Goal: Navigation & Orientation: Find specific page/section

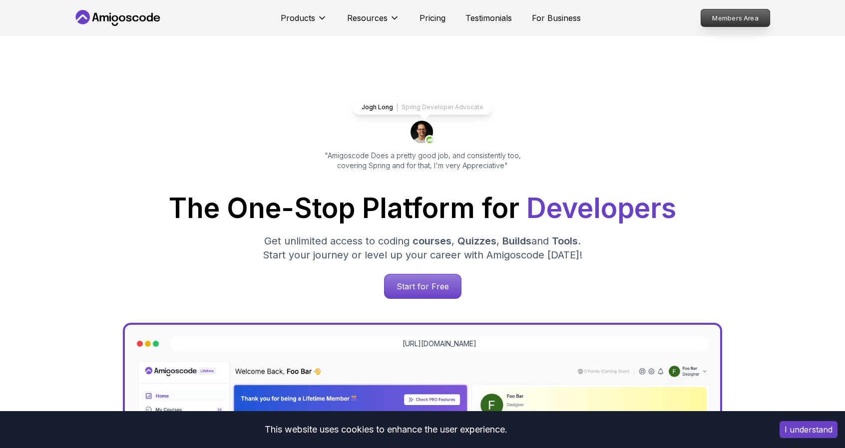
click at [759, 19] on p "Members Area" at bounding box center [735, 17] width 69 height 17
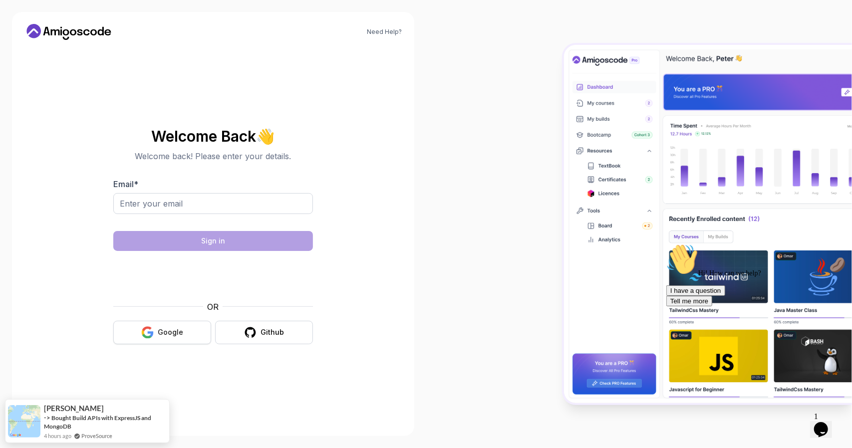
click at [178, 333] on div "Google" at bounding box center [170, 333] width 25 height 10
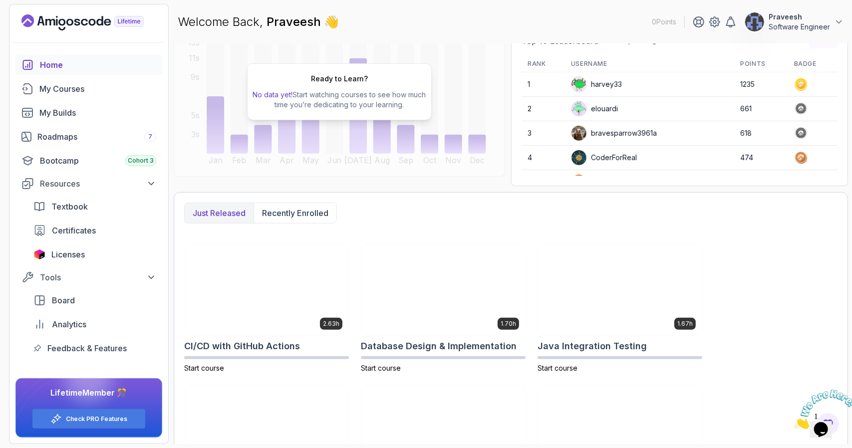
scroll to position [82, 0]
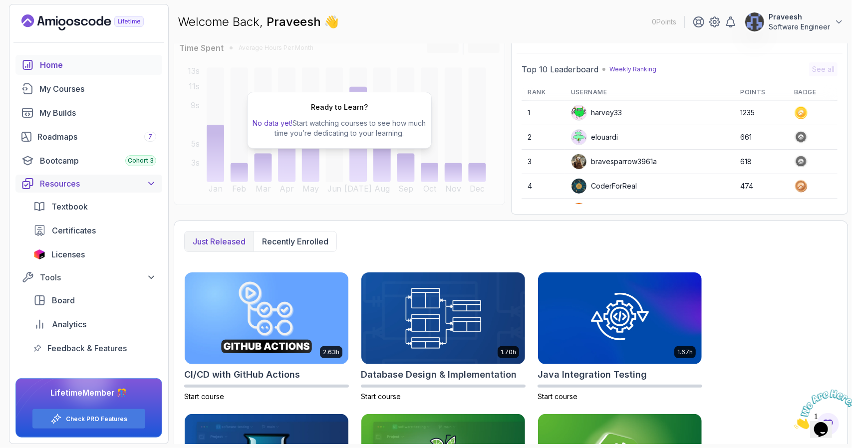
click at [138, 183] on div "Resources" at bounding box center [98, 184] width 116 height 12
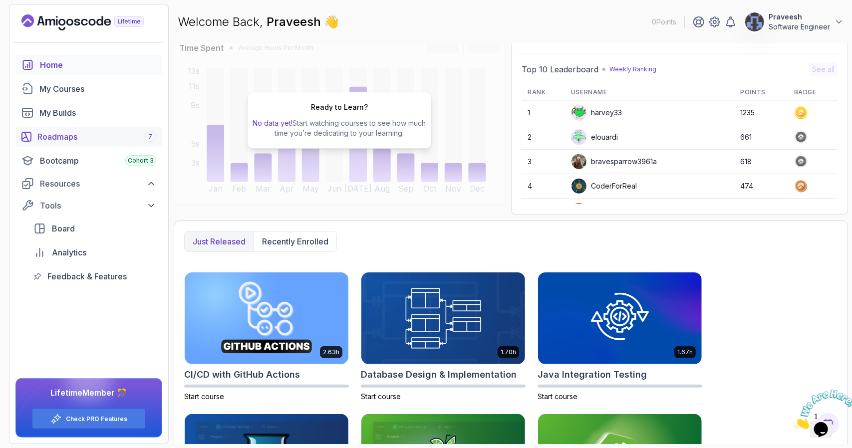
click at [85, 133] on div "Roadmaps 7" at bounding box center [96, 137] width 119 height 12
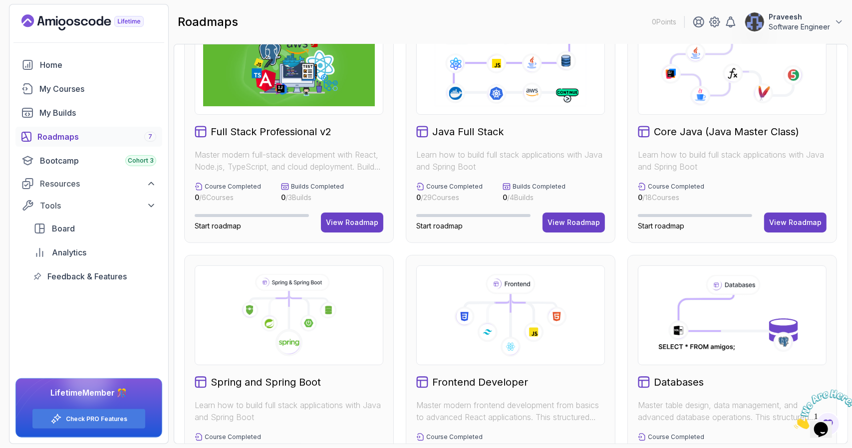
scroll to position [36, 0]
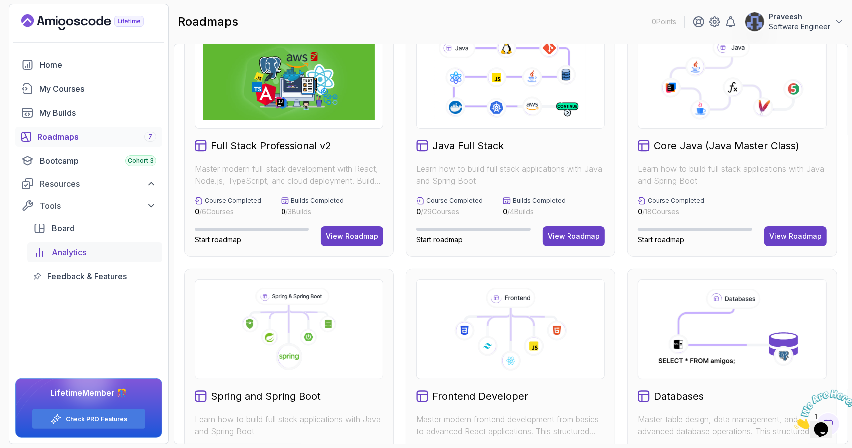
click at [98, 259] on link "Analytics" at bounding box center [94, 253] width 135 height 20
